Goal: Task Accomplishment & Management: Manage account settings

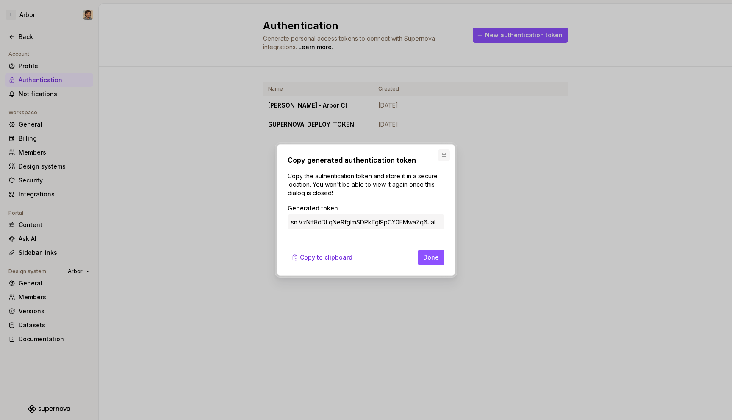
click at [446, 155] on button "button" at bounding box center [444, 156] width 12 height 12
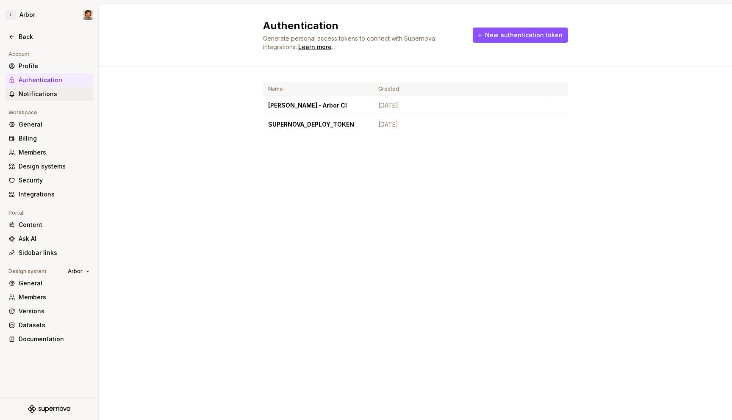
click at [50, 98] on div "Notifications" at bounding box center [49, 94] width 88 height 14
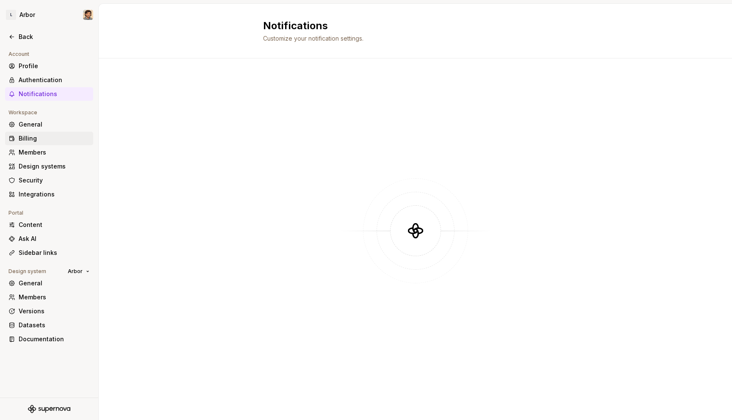
click at [35, 137] on div "Billing" at bounding box center [54, 138] width 71 height 8
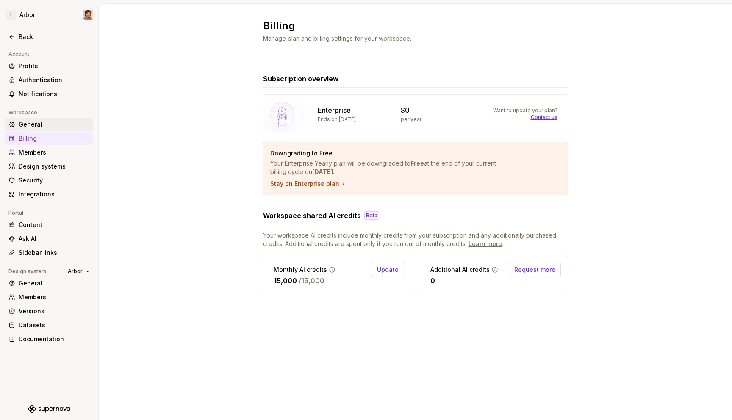
click at [36, 125] on div "General" at bounding box center [54, 124] width 71 height 8
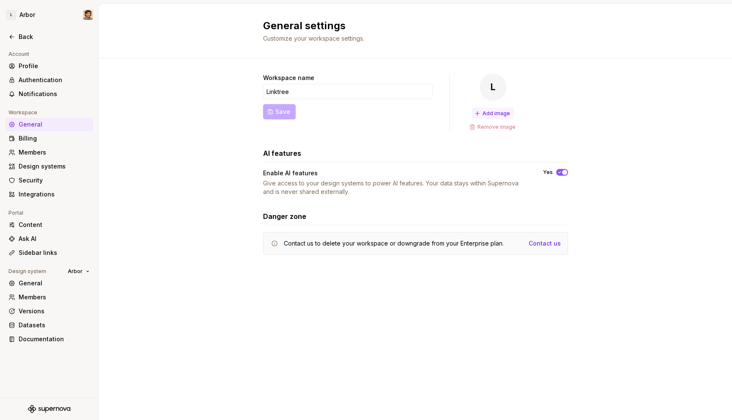
click at [498, 115] on span "Add image" at bounding box center [496, 113] width 28 height 7
click at [43, 143] on div "Billing" at bounding box center [49, 139] width 88 height 14
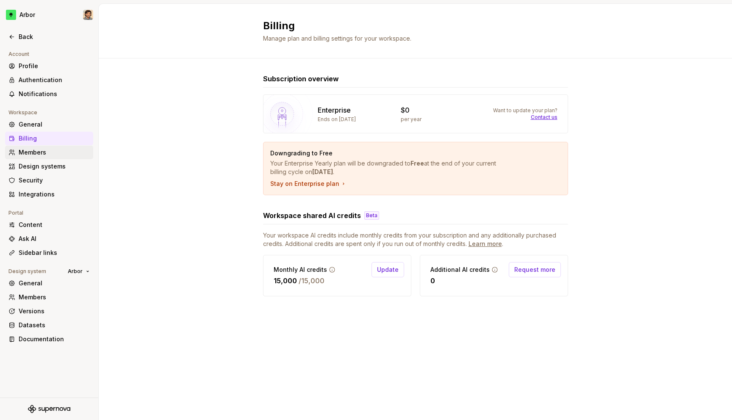
click at [42, 158] on div "Members" at bounding box center [49, 153] width 88 height 14
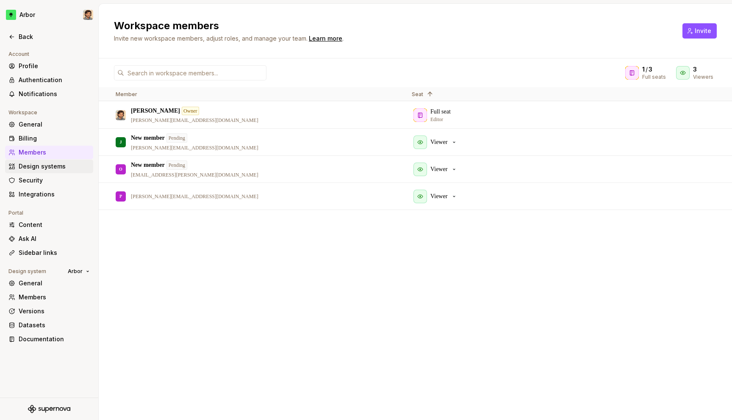
click at [43, 169] on div "Design systems" at bounding box center [54, 166] width 71 height 8
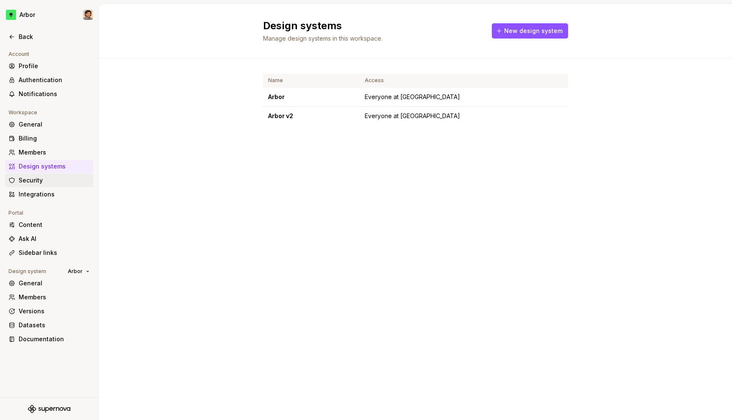
click at [42, 180] on div "Security" at bounding box center [54, 180] width 71 height 8
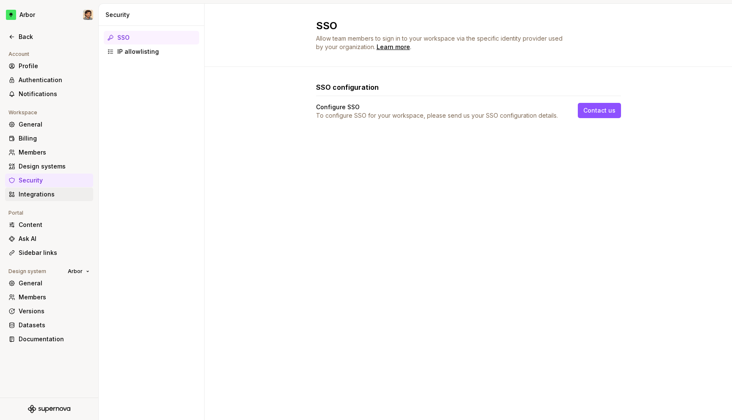
click at [42, 194] on div "Integrations" at bounding box center [54, 194] width 71 height 8
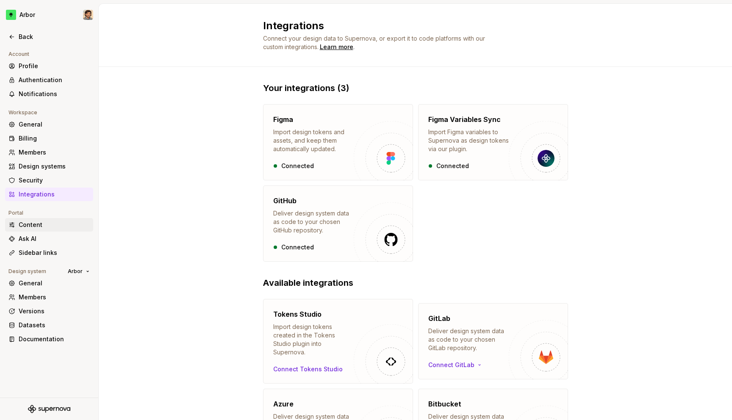
click at [36, 227] on div "Content" at bounding box center [54, 225] width 71 height 8
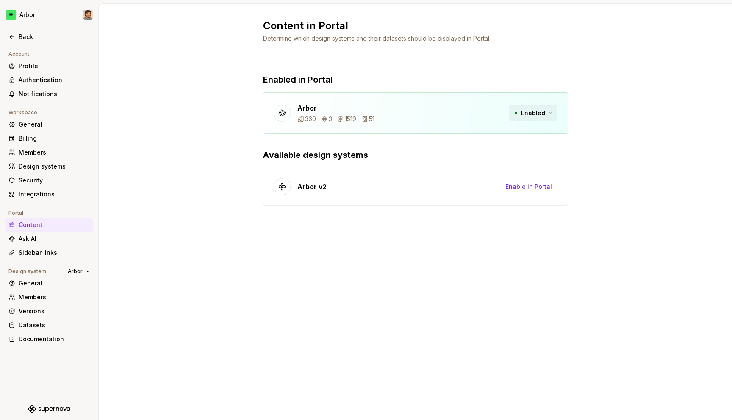
click at [529, 109] on span "Enabled" at bounding box center [533, 113] width 24 height 8
click at [33, 241] on div "Ask AI" at bounding box center [54, 239] width 71 height 8
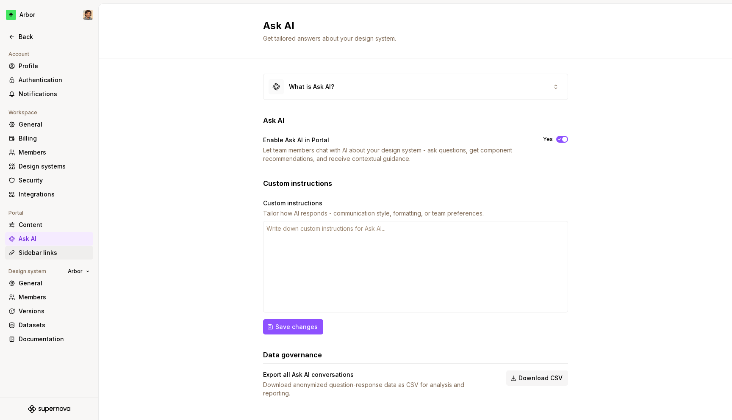
click at [32, 251] on div "Sidebar links" at bounding box center [54, 253] width 71 height 8
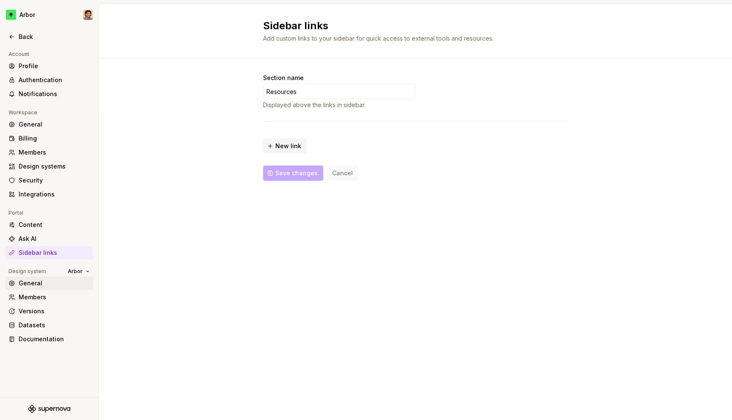
click at [27, 283] on div "General" at bounding box center [54, 283] width 71 height 8
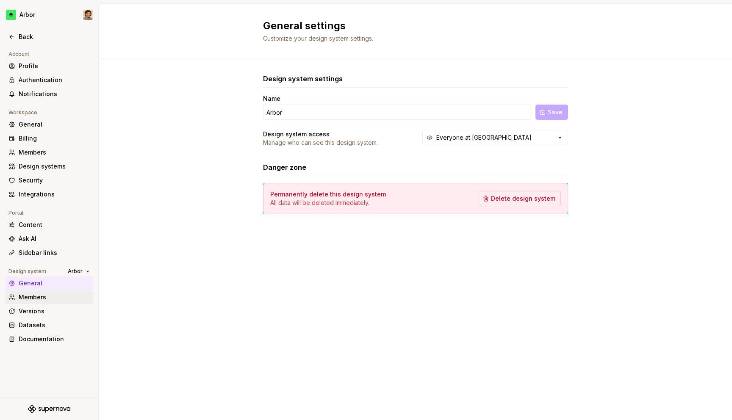
click at [33, 296] on div "Members" at bounding box center [54, 297] width 71 height 8
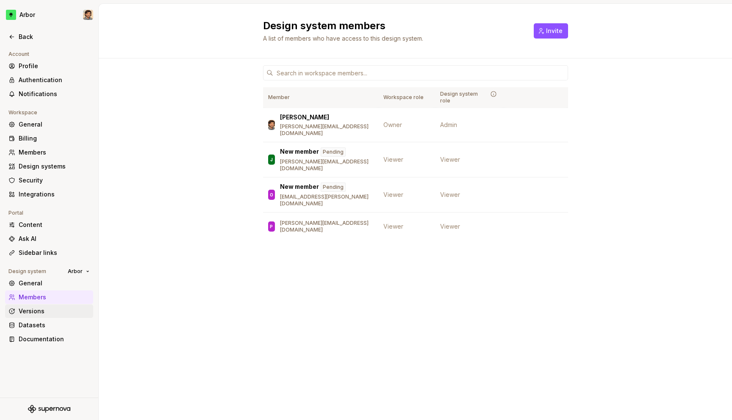
click at [33, 310] on div "Versions" at bounding box center [54, 311] width 71 height 8
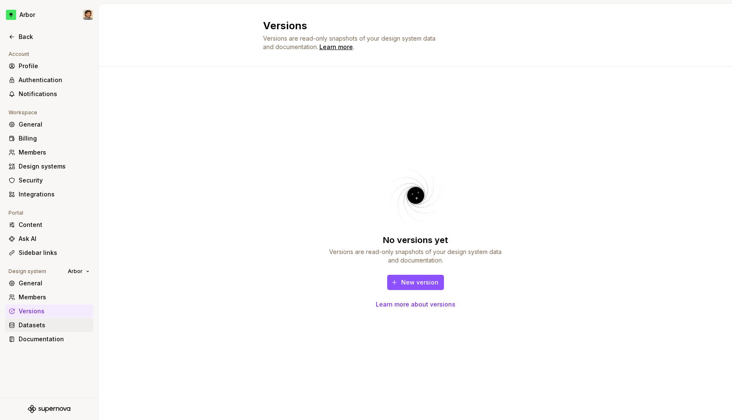
click at [34, 323] on div "Datasets" at bounding box center [54, 325] width 71 height 8
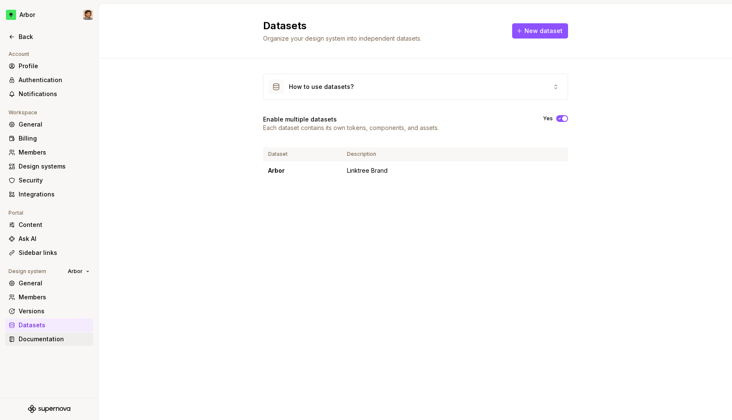
click at [30, 339] on div "Documentation" at bounding box center [54, 339] width 71 height 8
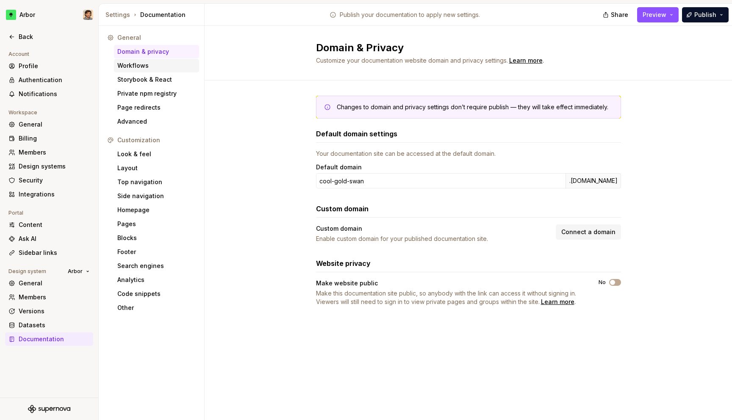
click at [130, 65] on div "Workflows" at bounding box center [156, 65] width 78 height 8
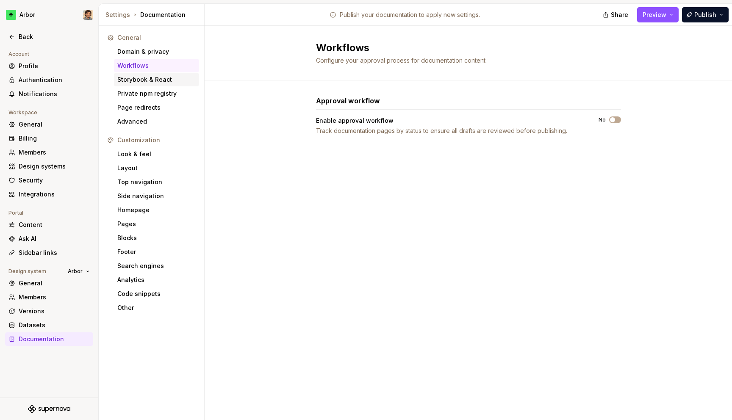
click at [130, 83] on div "Storybook & React" at bounding box center [156, 79] width 78 height 8
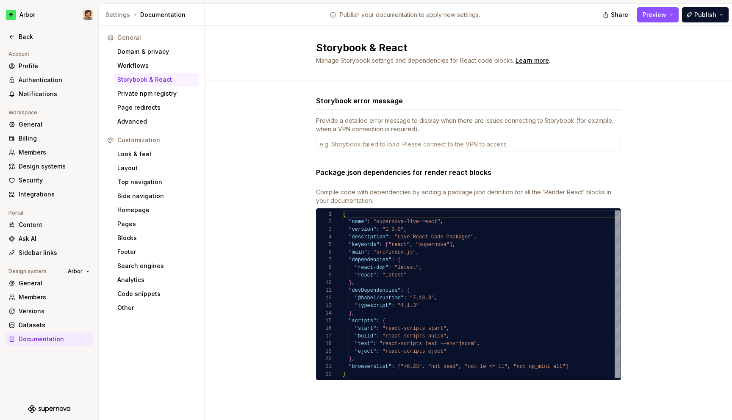
type textarea "*"
click at [149, 96] on div "Private npm registry" at bounding box center [156, 93] width 78 height 8
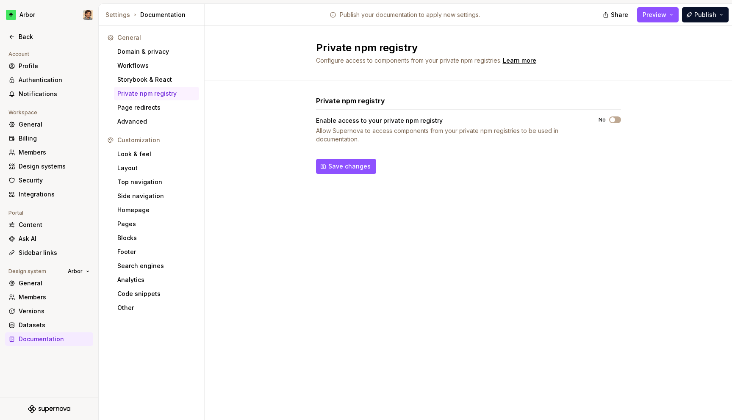
click at [611, 116] on div "Private npm registry Enable access to your private npm registry Allow Supernova…" at bounding box center [468, 120] width 305 height 48
click at [613, 120] on span "button" at bounding box center [612, 119] width 5 height 5
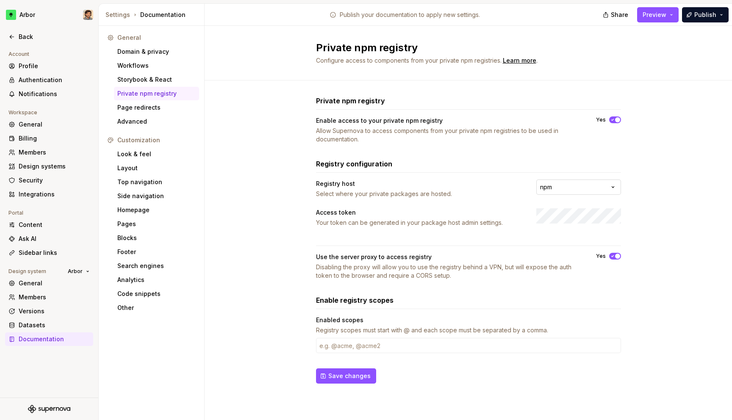
click at [548, 187] on html "**********" at bounding box center [366, 210] width 732 height 420
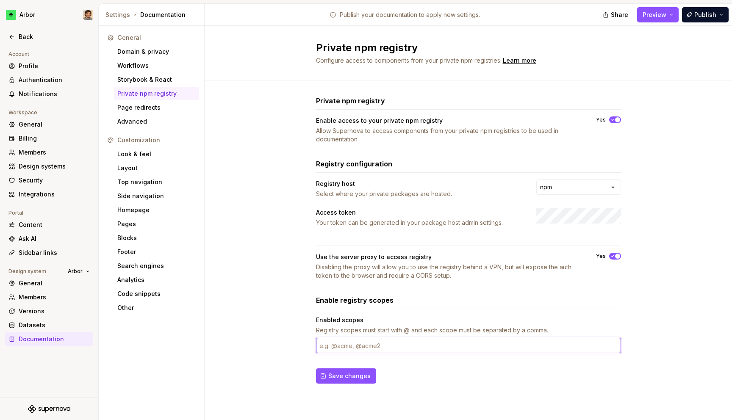
click at [465, 345] on input "text" at bounding box center [468, 345] width 305 height 15
type input "@[DOMAIN_NAME], @blstrco"
click at [421, 351] on input "@[DOMAIN_NAME], @blstrco" at bounding box center [468, 345] width 305 height 15
paste input "@[DOMAIN_NAME], @blstrco"
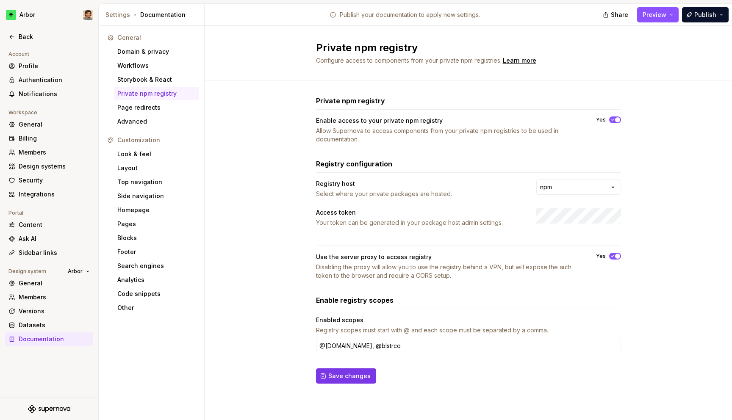
click at [355, 382] on button "Save changes" at bounding box center [346, 376] width 60 height 15
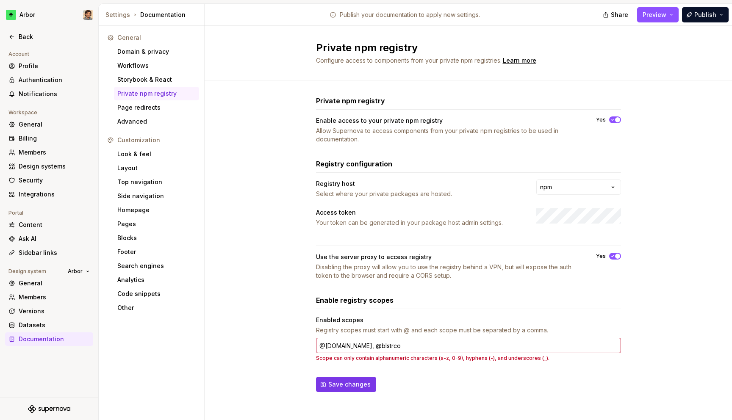
click at [356, 386] on span "Save changes" at bounding box center [349, 384] width 42 height 8
drag, startPoint x: 324, startPoint y: 345, endPoint x: 313, endPoint y: 345, distance: 11.0
click at [313, 345] on div "**********" at bounding box center [468, 252] width 527 height 344
click at [341, 345] on input "@[DOMAIN_NAME], @blstrco" at bounding box center [468, 345] width 305 height 15
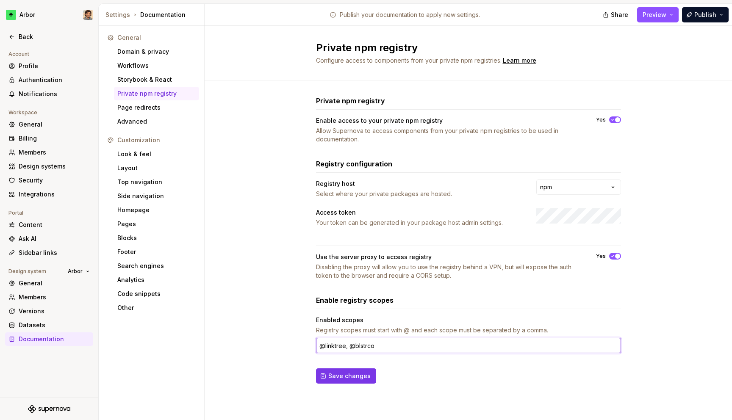
type input "@linktree, @blstrco"
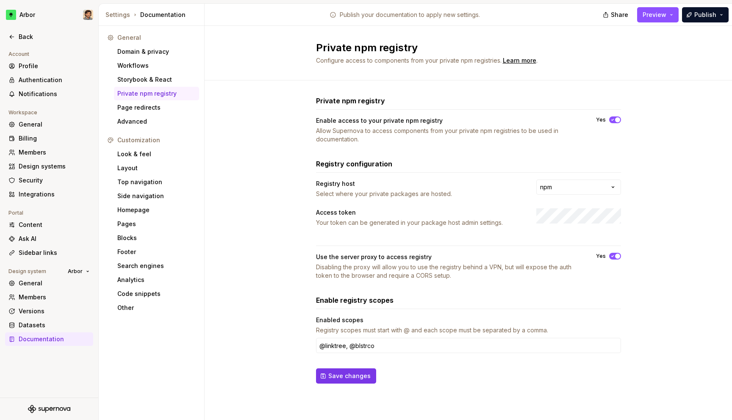
click at [352, 373] on span "Save changes" at bounding box center [349, 376] width 42 height 8
click at [139, 111] on div "Page redirects" at bounding box center [156, 107] width 78 height 8
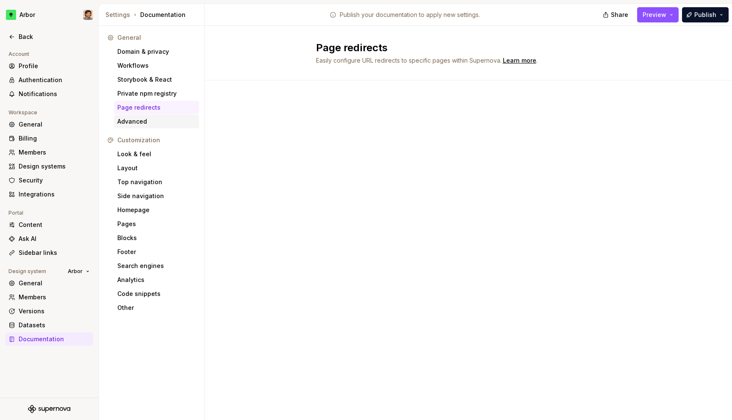
click at [142, 120] on div "Advanced" at bounding box center [156, 121] width 78 height 8
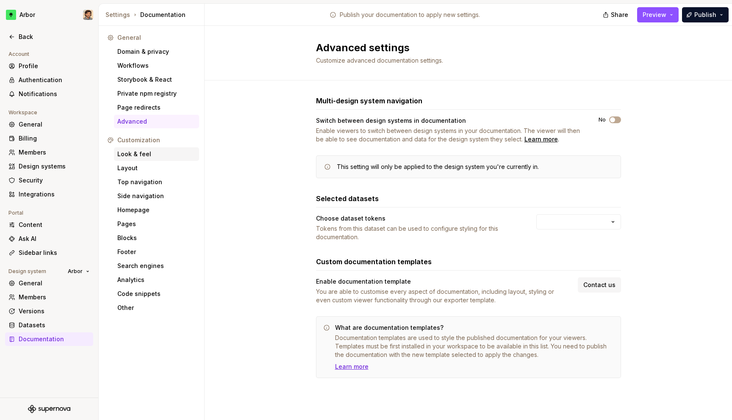
click at [136, 153] on div "Look & feel" at bounding box center [156, 154] width 78 height 8
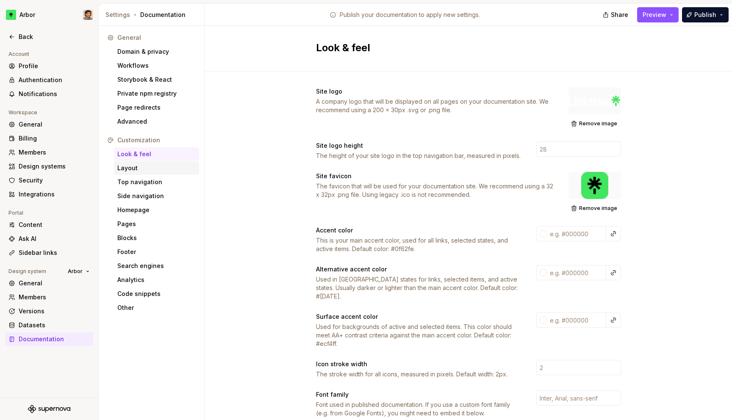
click at [130, 167] on div "Layout" at bounding box center [156, 168] width 78 height 8
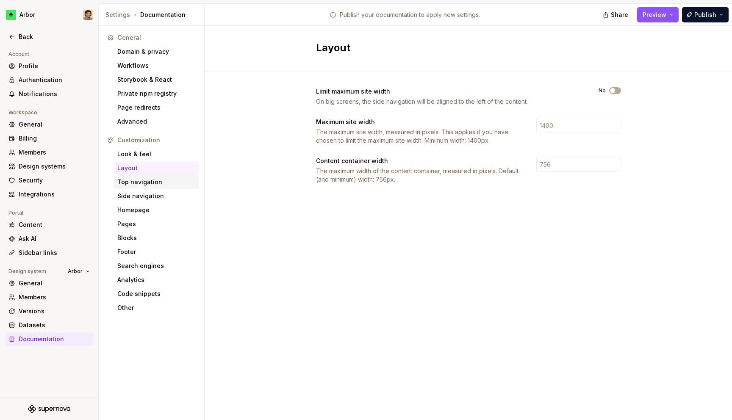
click at [133, 180] on div "Top navigation" at bounding box center [156, 182] width 78 height 8
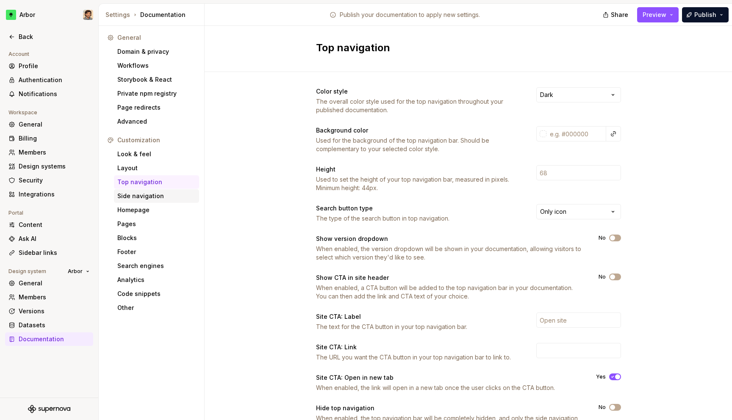
click at [131, 190] on div "Side navigation" at bounding box center [156, 196] width 85 height 14
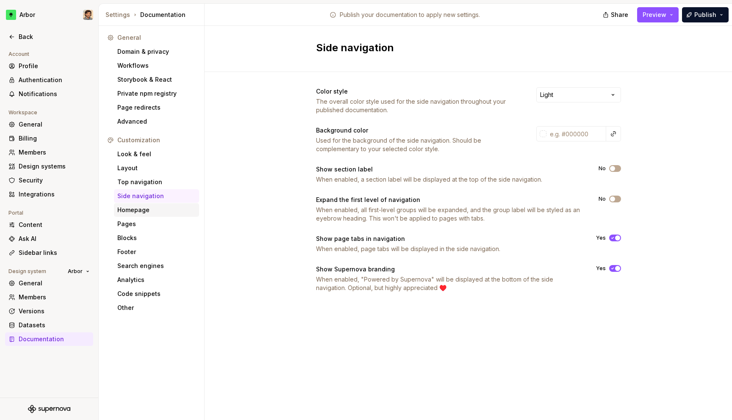
click at [150, 214] on div "Homepage" at bounding box center [156, 210] width 78 height 8
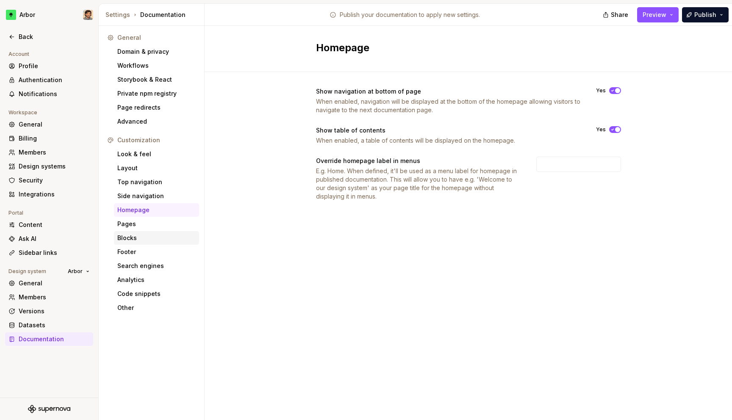
click at [152, 231] on div "Blocks" at bounding box center [156, 238] width 85 height 14
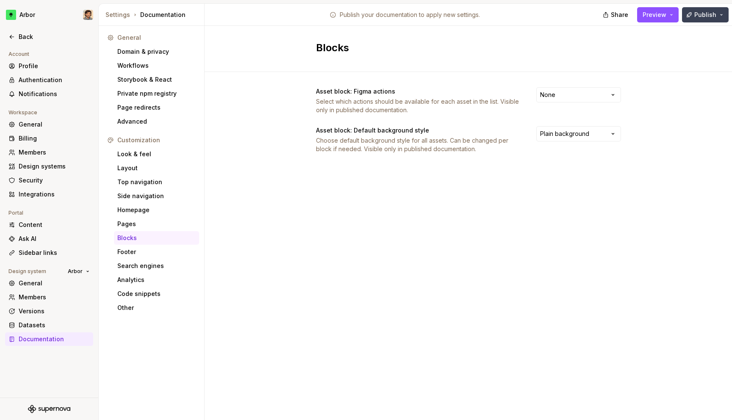
click at [721, 16] on button "Publish" at bounding box center [705, 14] width 47 height 15
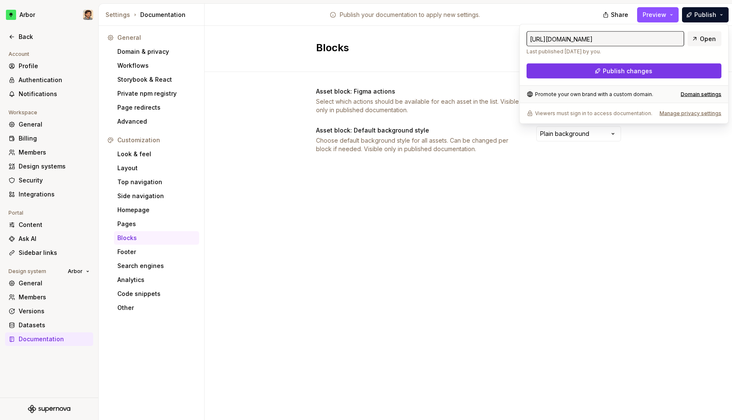
click at [616, 71] on span "Publish changes" at bounding box center [628, 71] width 50 height 8
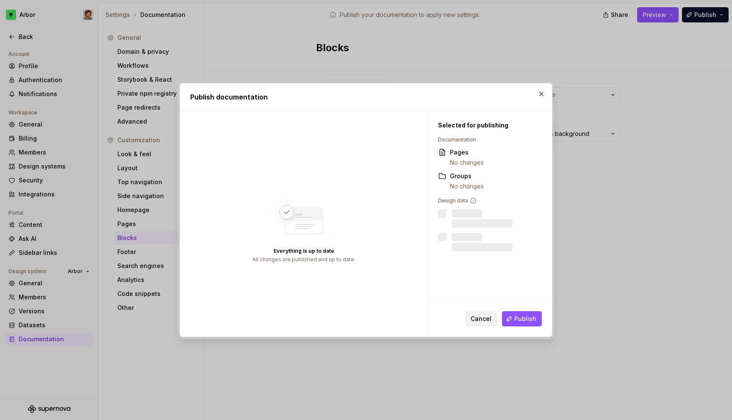
click at [480, 319] on span "Cancel" at bounding box center [481, 319] width 21 height 8
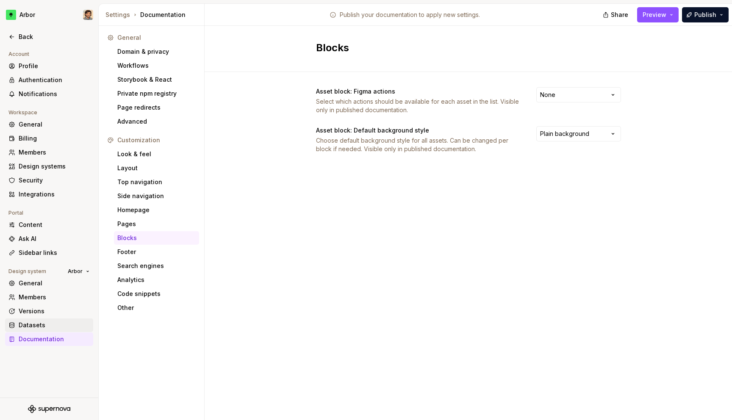
click at [33, 322] on div "Datasets" at bounding box center [54, 325] width 71 height 8
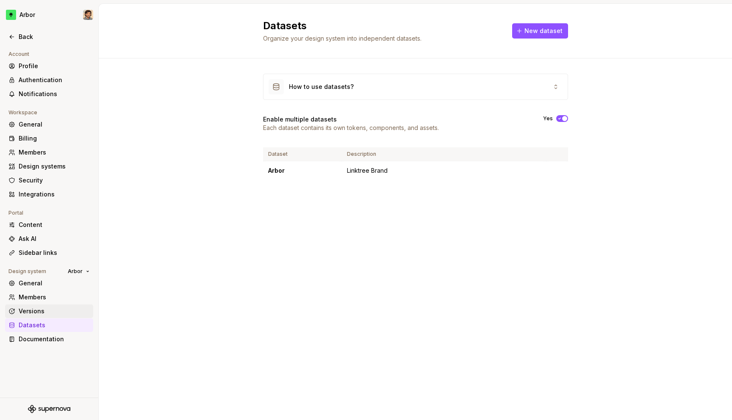
click at [33, 311] on div "Versions" at bounding box center [54, 311] width 71 height 8
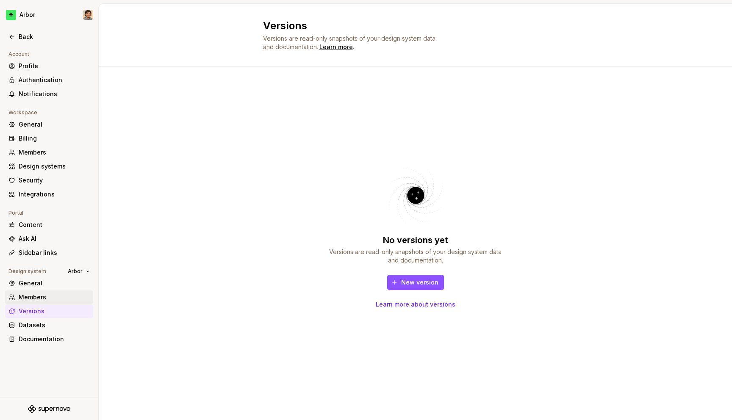
click at [27, 301] on div "Members" at bounding box center [54, 297] width 71 height 8
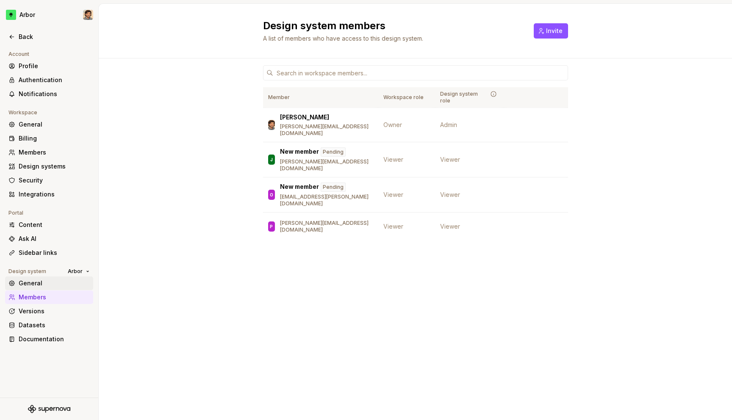
click at [26, 285] on div "General" at bounding box center [54, 283] width 71 height 8
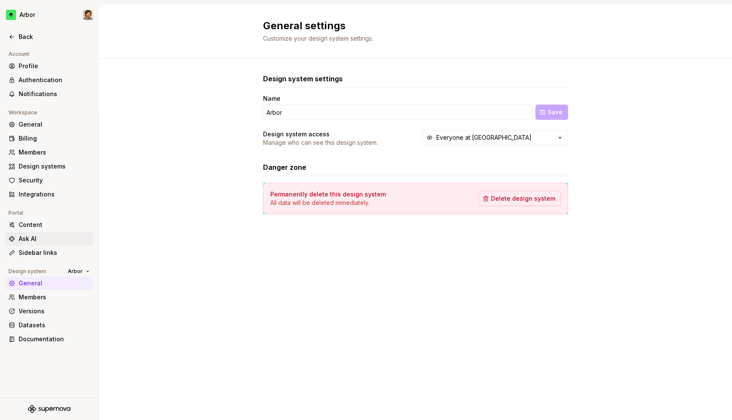
click at [31, 245] on div "Ask AI" at bounding box center [49, 239] width 88 height 14
type textarea "*"
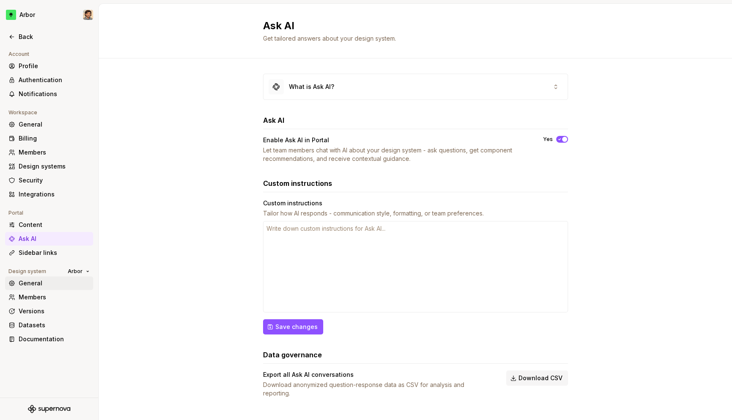
click at [38, 284] on div "General" at bounding box center [54, 283] width 71 height 8
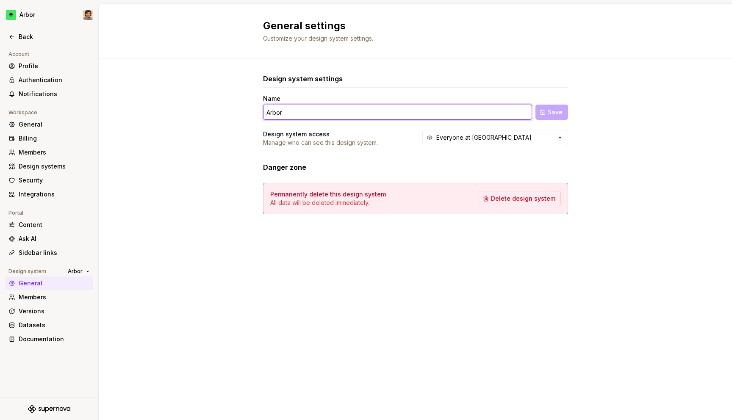
click at [267, 112] on input "Arbor" at bounding box center [397, 112] width 269 height 15
paste input "🌳"
type input "🌳 Arbor"
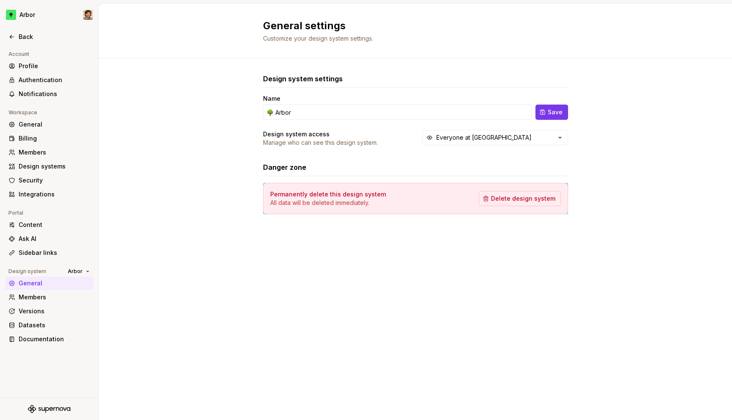
click at [553, 115] on span "Save" at bounding box center [555, 112] width 15 height 8
click at [34, 67] on div "Profile" at bounding box center [54, 66] width 71 height 8
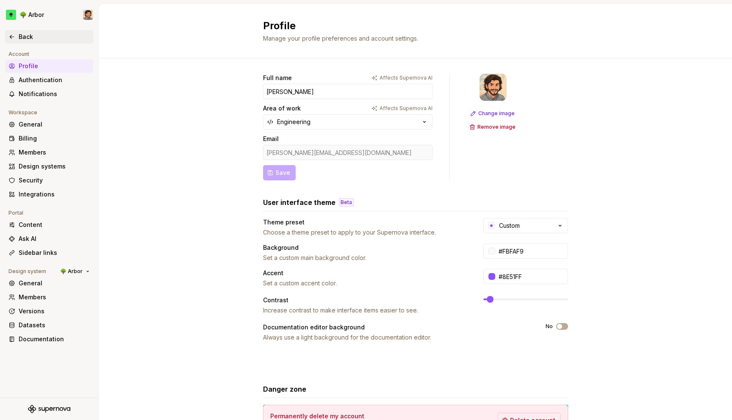
click at [19, 36] on div "Back" at bounding box center [54, 37] width 71 height 8
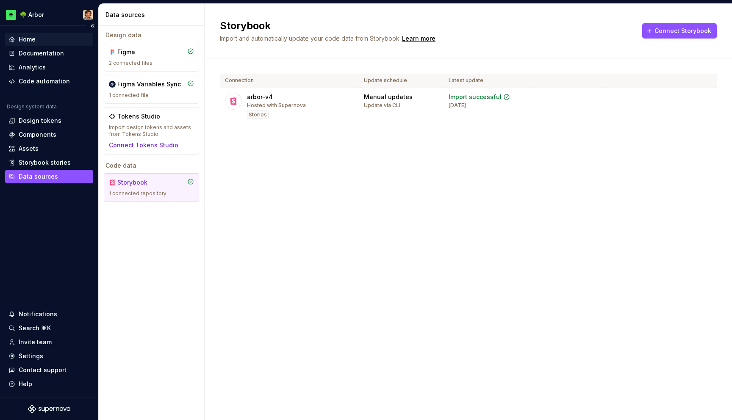
click at [30, 36] on div "Home" at bounding box center [27, 39] width 17 height 8
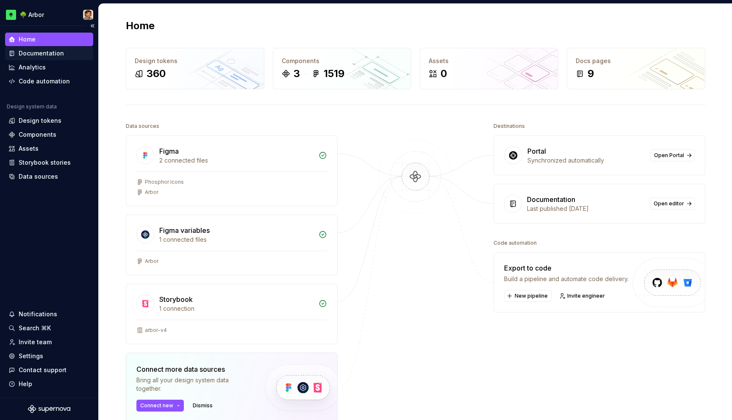
click at [21, 47] on div "Documentation" at bounding box center [49, 54] width 88 height 14
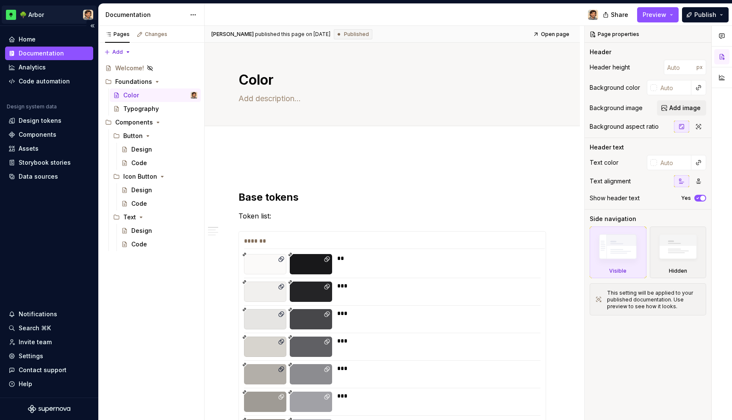
type textarea "*"
